Goal: Book appointment/travel/reservation

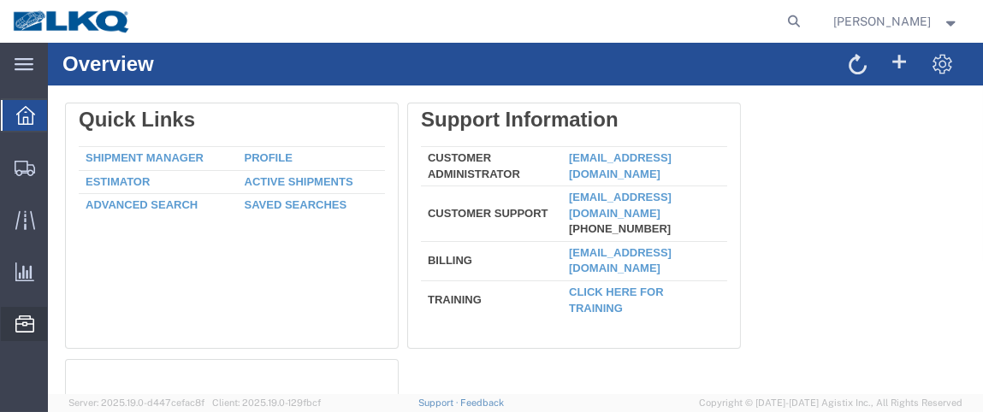
click at [0, 0] on span "Location Appointment" at bounding box center [0, 0] width 0 height 0
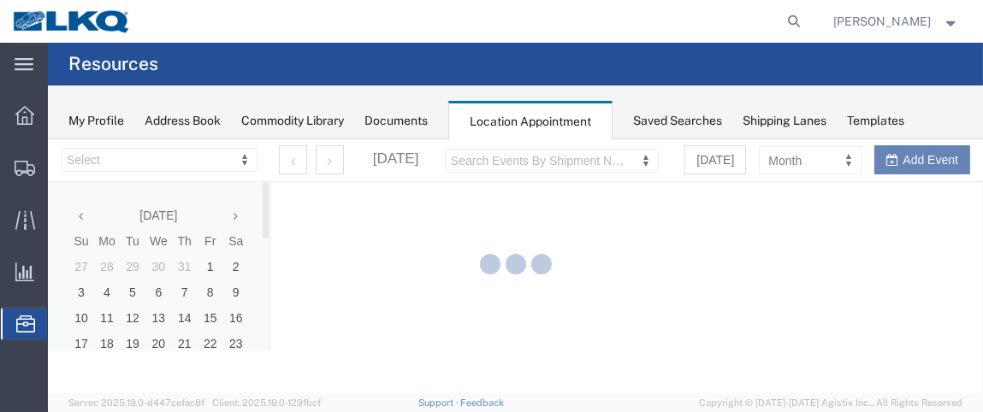
select select "28716"
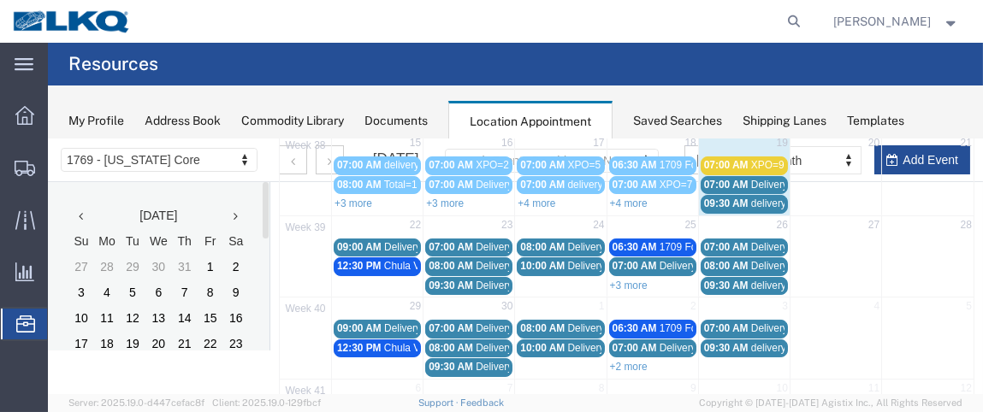
scroll to position [288, 0]
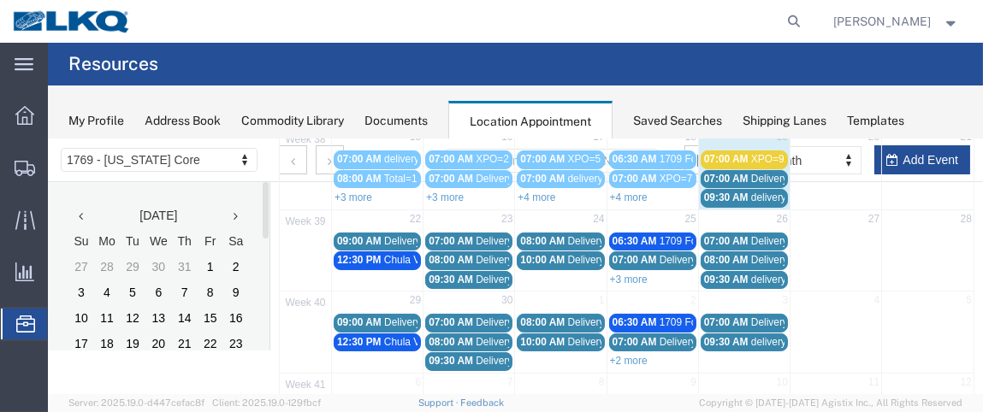
click at [362, 209] on td "22" at bounding box center [378, 219] width 92 height 21
select select "1"
select select
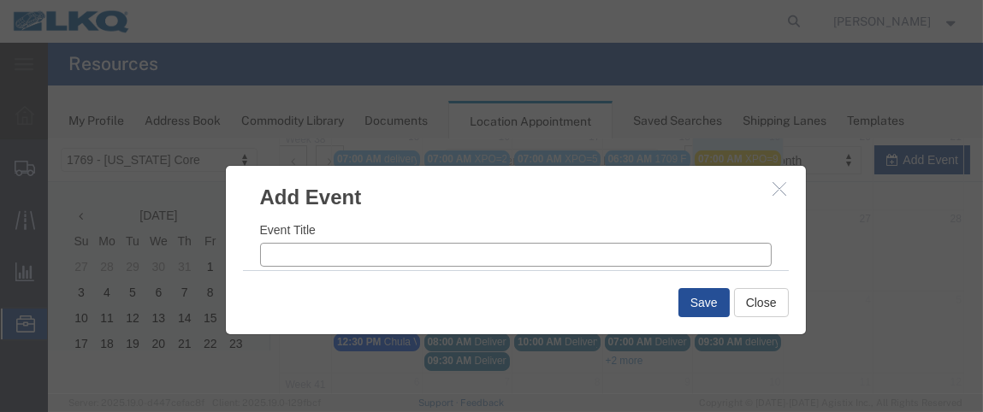
click at [294, 248] on input "Event Title" at bounding box center [516, 254] width 512 height 24
type input "XPO=10"
click at [550, 230] on input "8:38 AM" at bounding box center [650, 234] width 243 height 24
type input "7:38 AM"
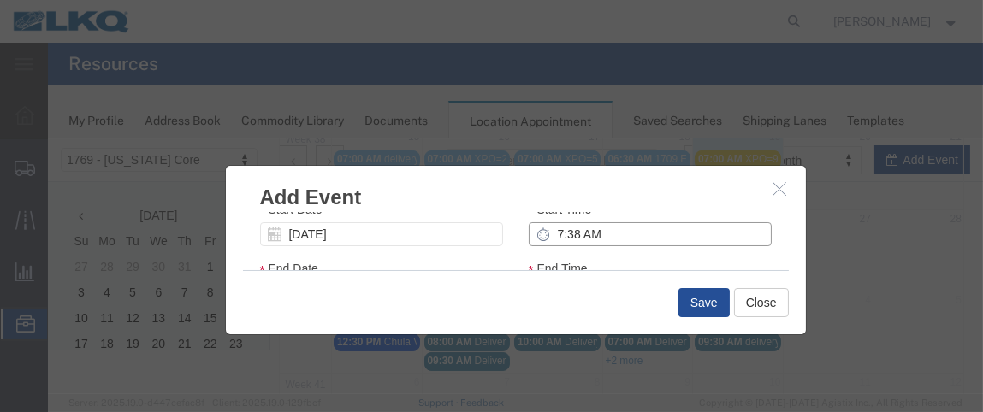
type input "8:38 AM"
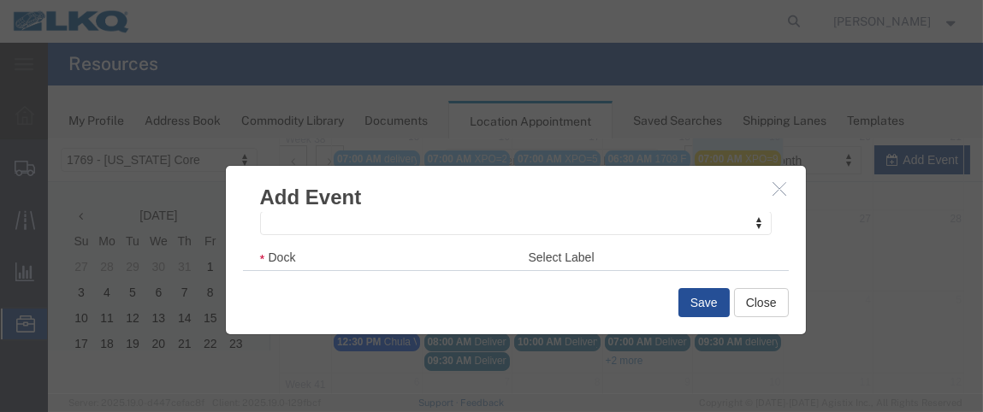
scroll to position [311, 0]
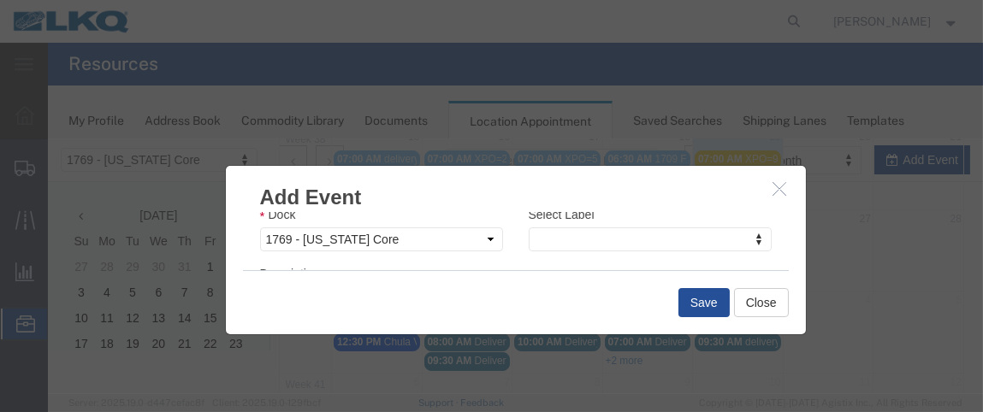
type input "7:00 AM"
type input "8:00 AM"
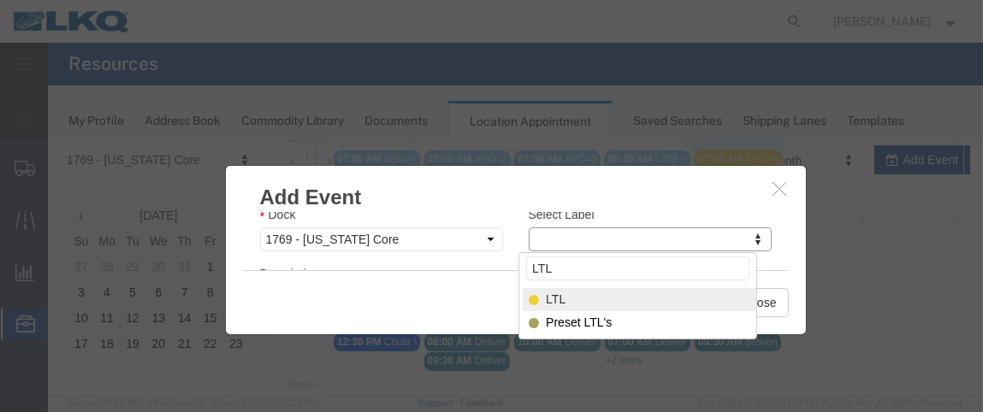
type input "LTL"
select select "25"
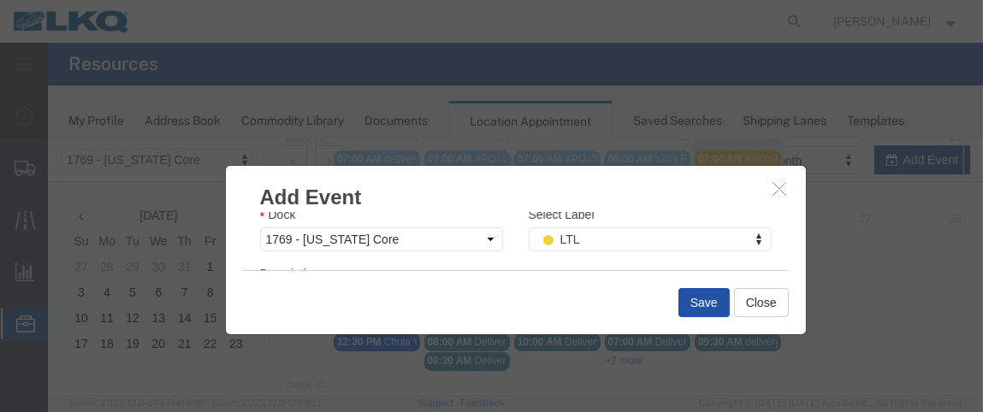
click at [699, 293] on button "Save" at bounding box center [704, 302] width 51 height 29
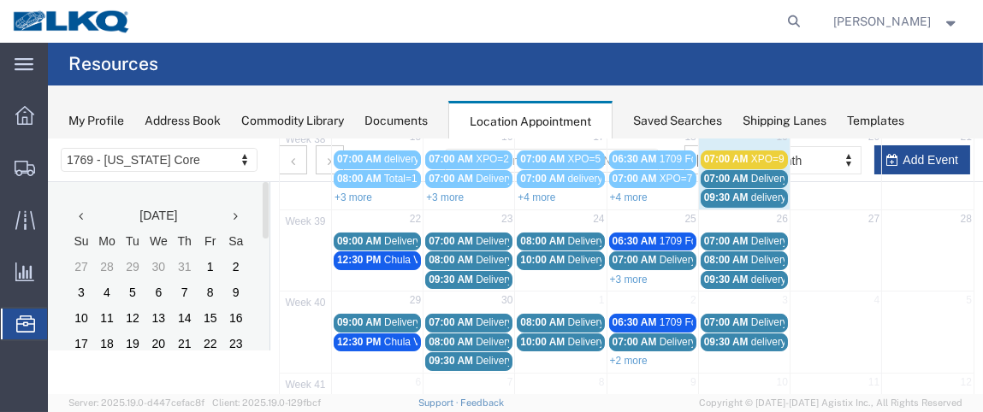
scroll to position [168, 0]
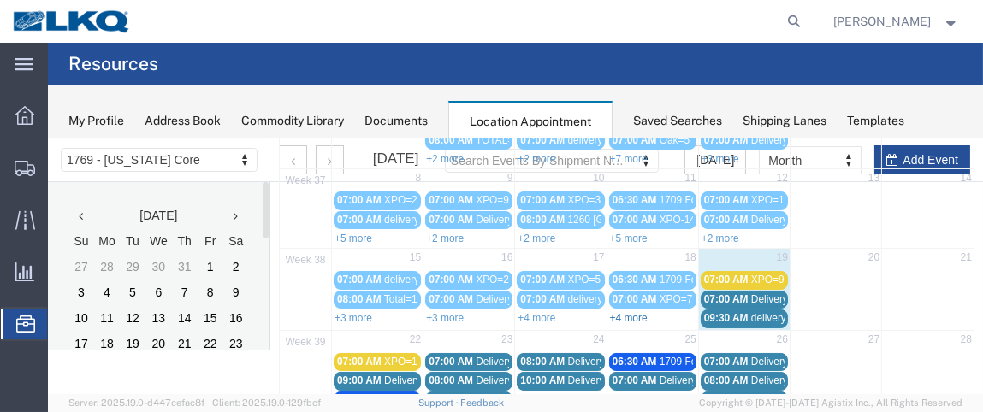
click at [637, 312] on link "+4 more" at bounding box center [629, 318] width 38 height 12
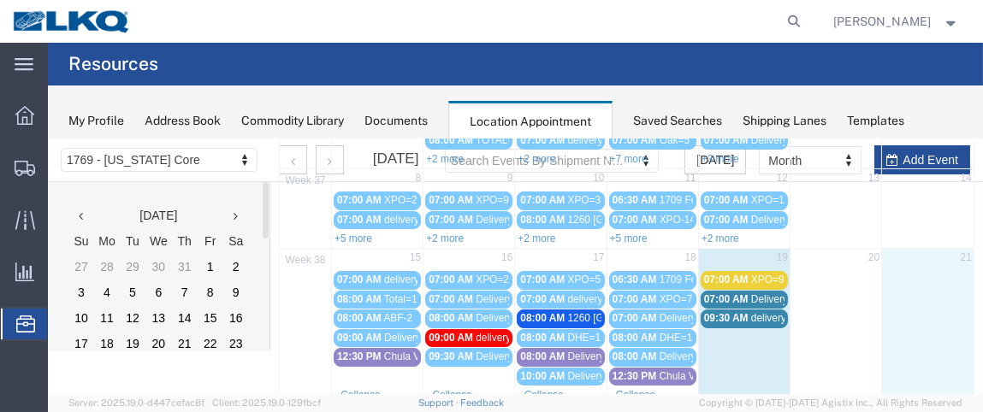
drag, startPoint x: 761, startPoint y: 268, endPoint x: 901, endPoint y: 329, distance: 153.3
click at [901, 329] on td at bounding box center [928, 327] width 92 height 116
select select "1"
select select
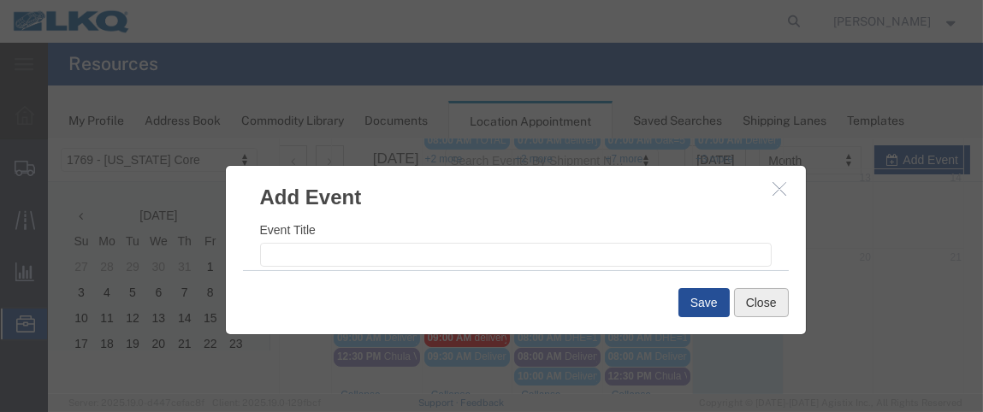
click at [749, 298] on button "Close" at bounding box center [761, 302] width 55 height 29
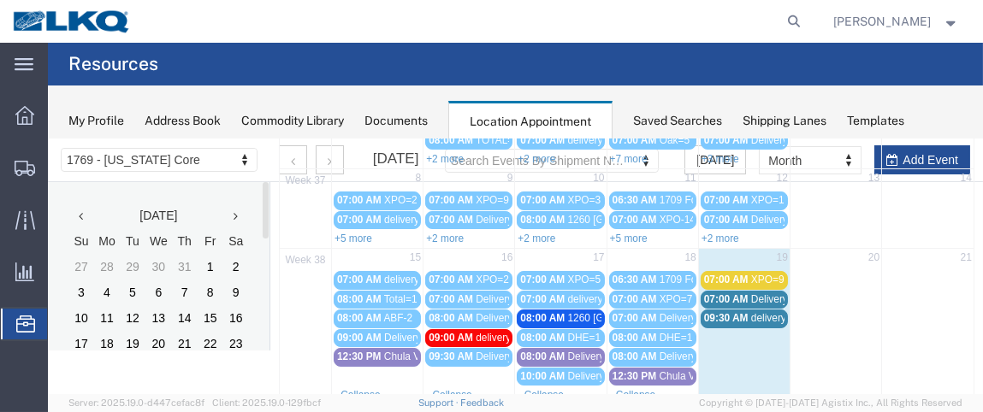
click at [742, 273] on div "07:00 AM XPO=9" at bounding box center [744, 279] width 80 height 13
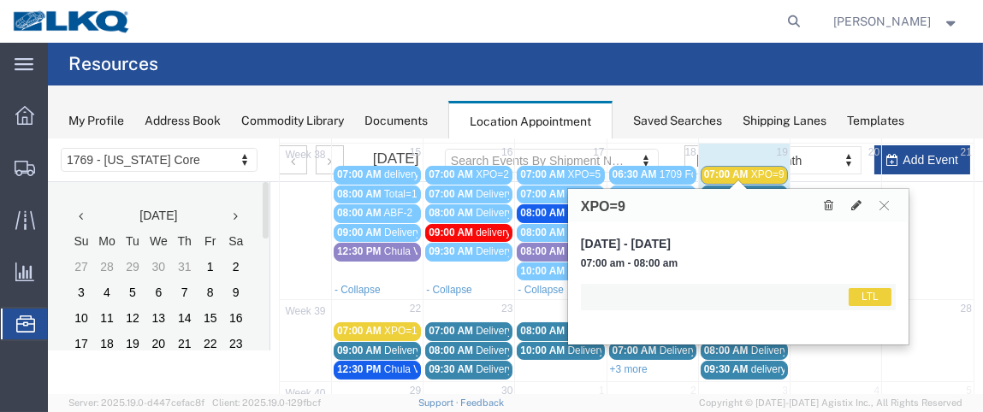
scroll to position [280, 0]
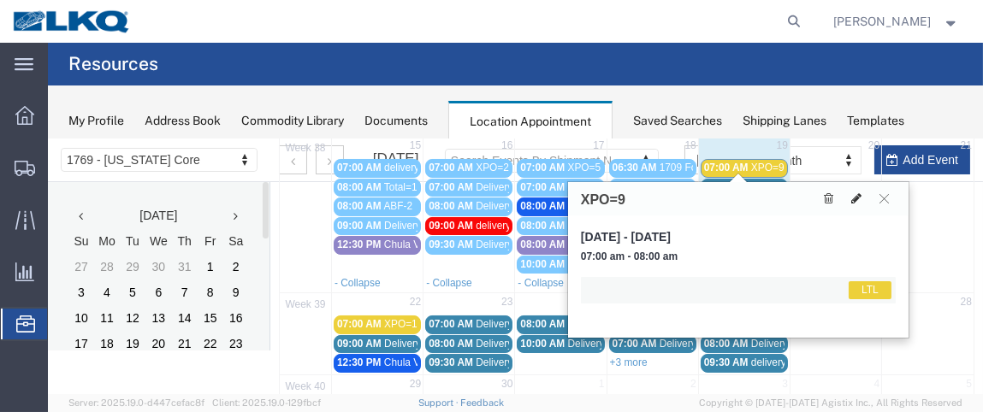
click at [857, 199] on icon at bounding box center [856, 198] width 10 height 12
select select "1"
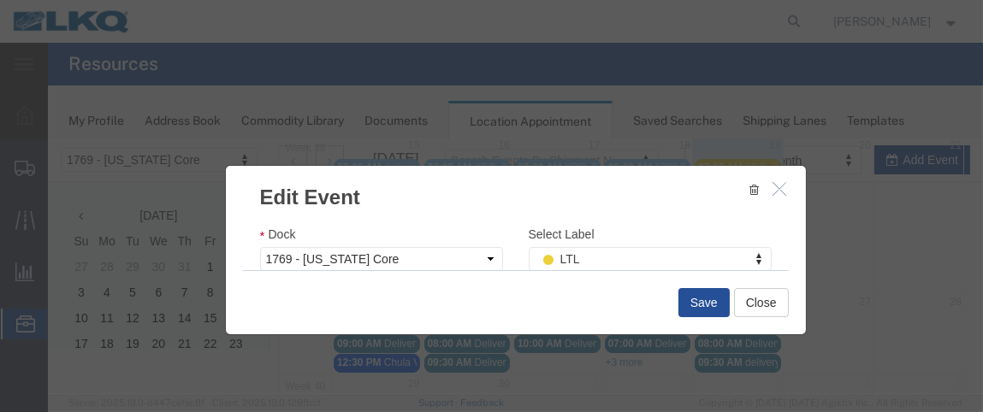
scroll to position [301, 0]
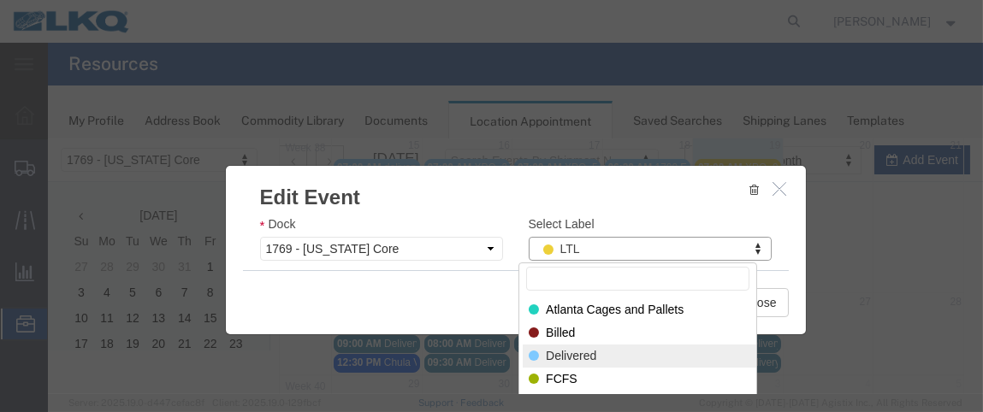
select select "40"
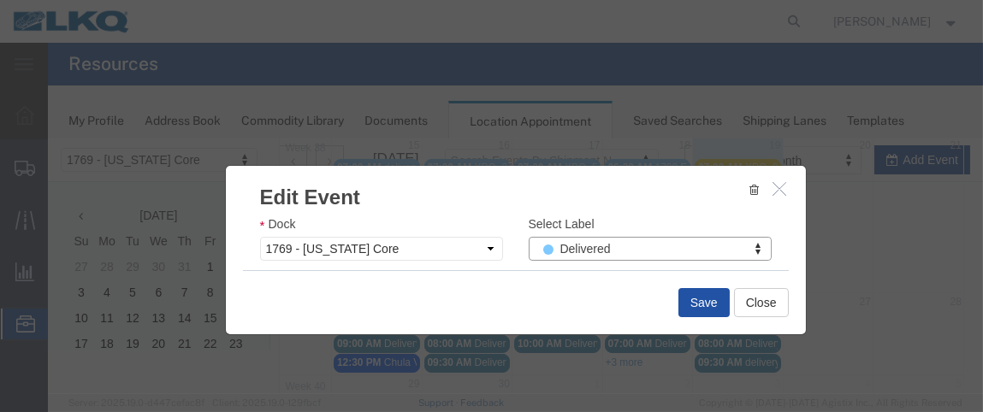
click at [722, 299] on button "Save" at bounding box center [704, 302] width 51 height 29
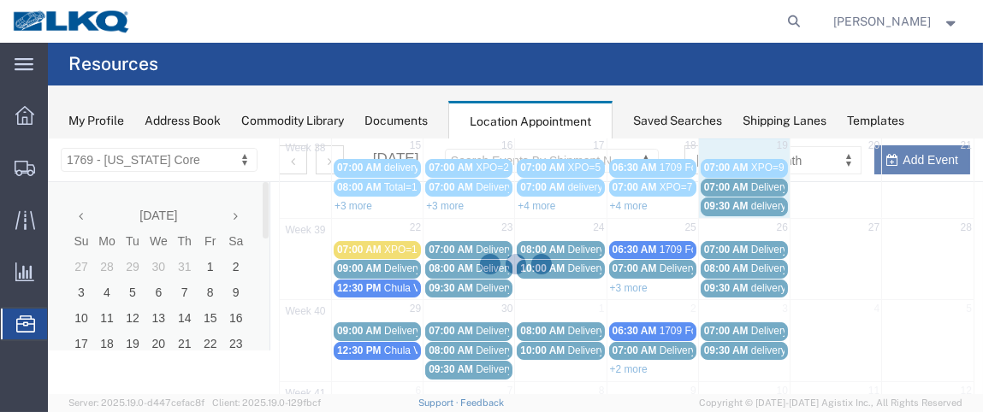
scroll to position [168, 0]
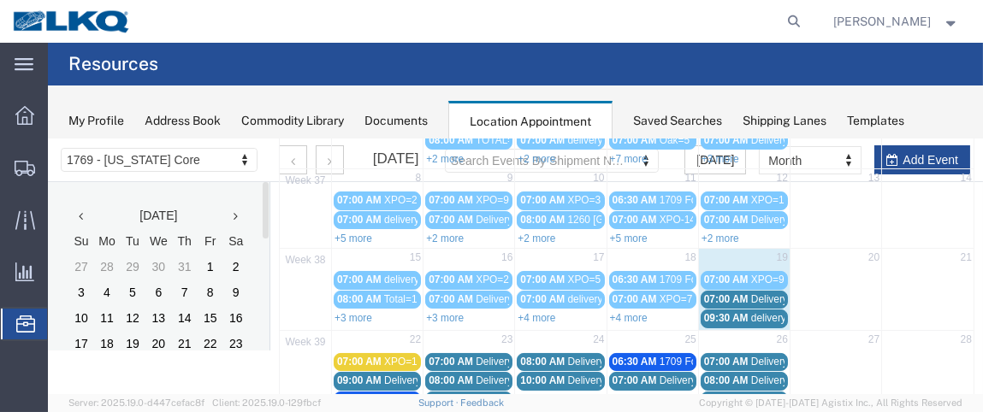
click at [744, 294] on div "07:00 AM Delivery 56495297" at bounding box center [744, 299] width 80 height 13
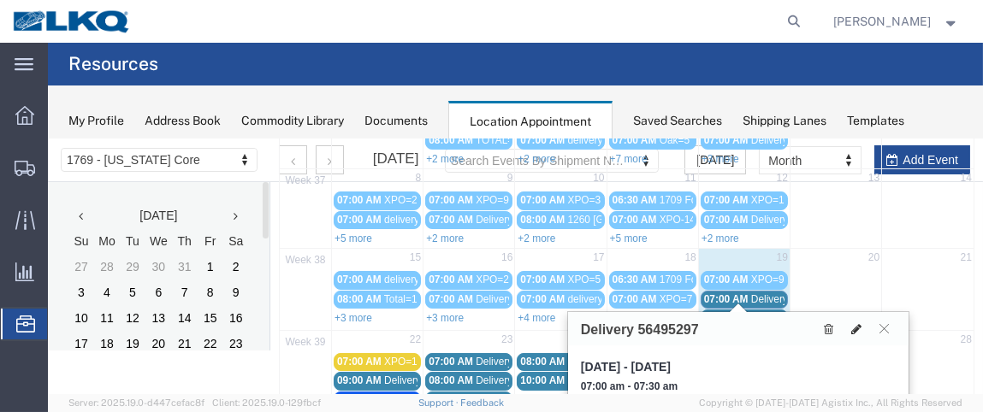
click at [856, 323] on icon at bounding box center [856, 329] width 10 height 12
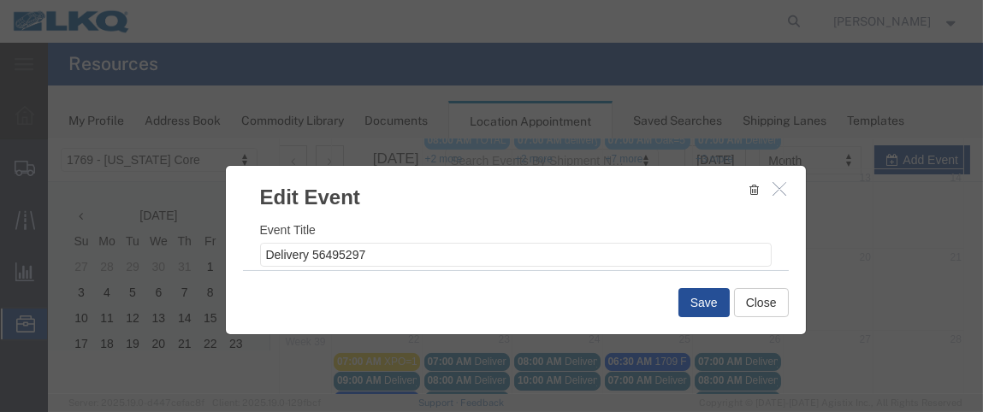
select select
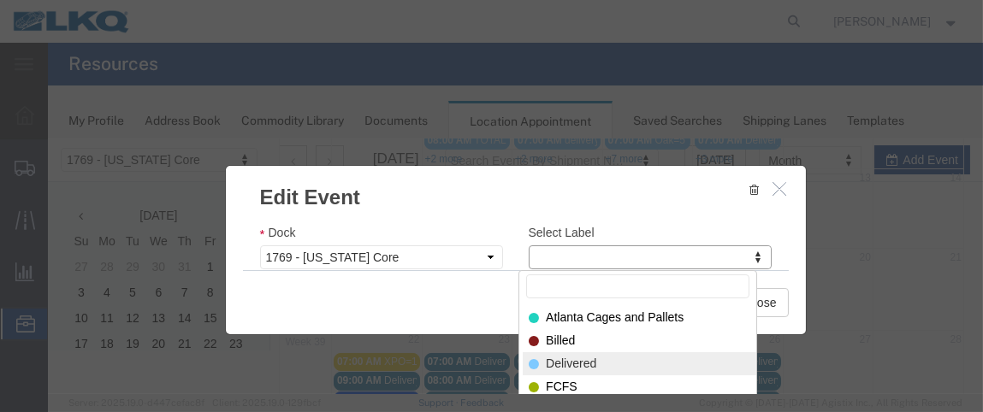
select select "40"
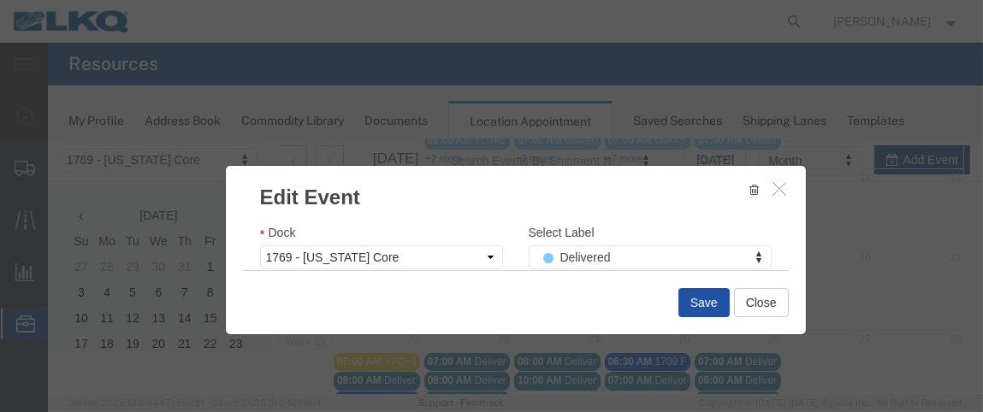
click at [689, 297] on button "Save" at bounding box center [704, 302] width 51 height 29
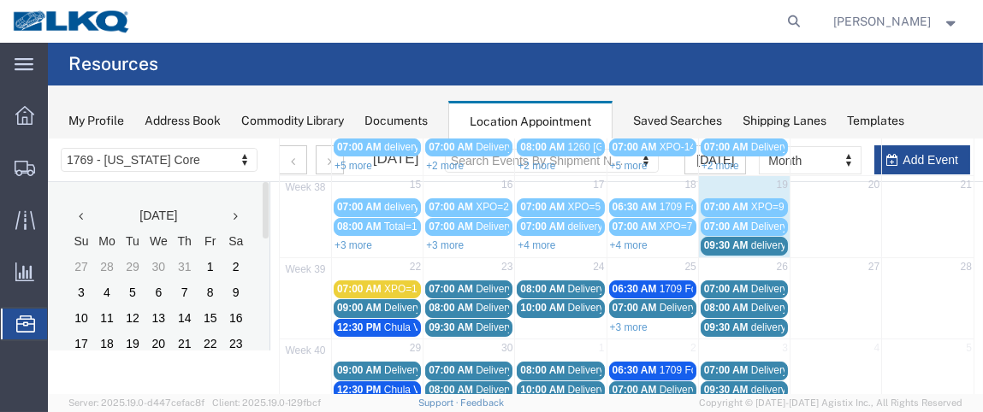
scroll to position [250, 0]
